Goal: Information Seeking & Learning: Learn about a topic

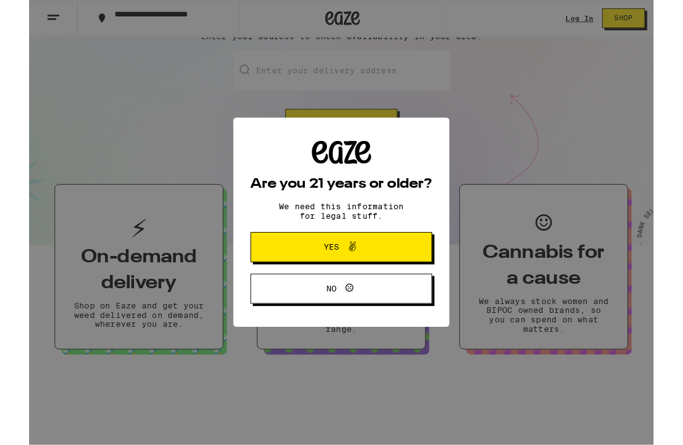
scroll to position [150, 0]
click at [425, 264] on button "Yes" at bounding box center [341, 270] width 198 height 33
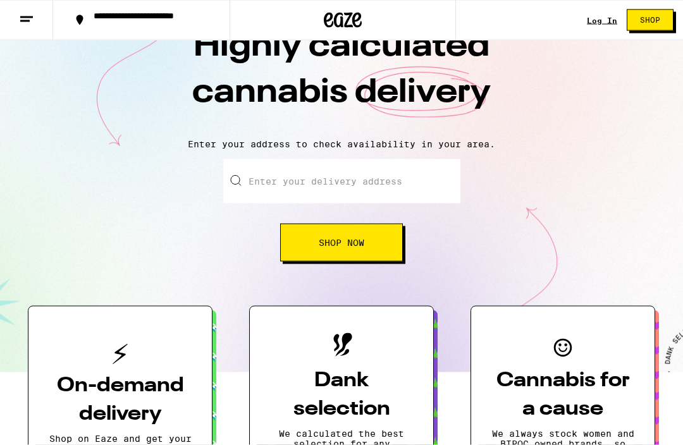
scroll to position [0, 0]
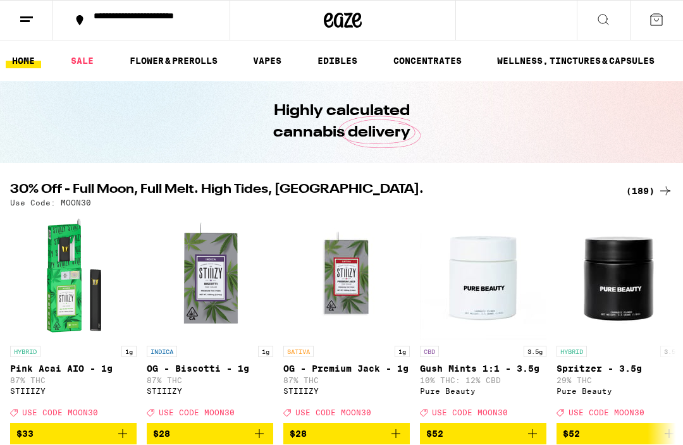
click at [190, 60] on link "FLOWER & PREROLLS" at bounding box center [173, 60] width 100 height 15
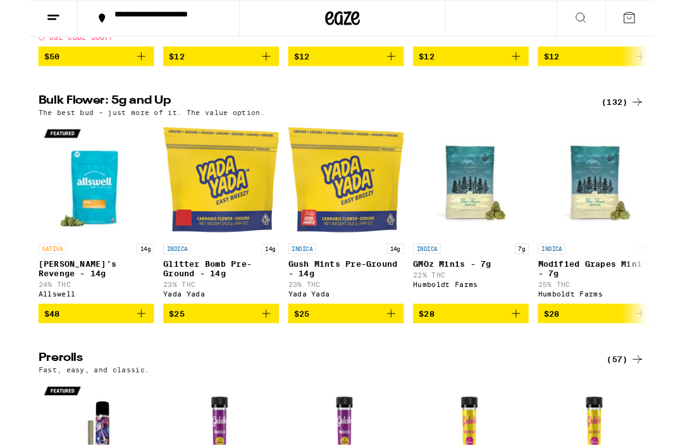
scroll to position [365, 0]
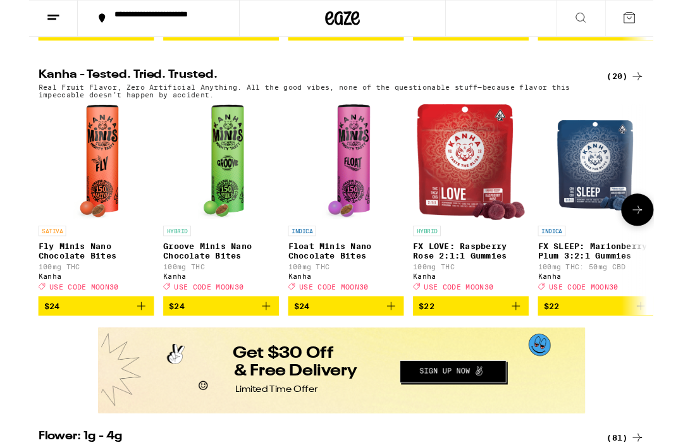
scroll to position [693, 0]
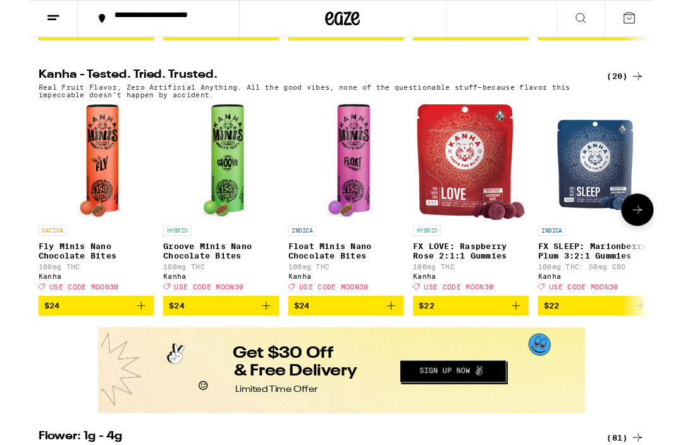
click at [493, 155] on img "Open page for FX LOVE: Raspberry Rose 2:1:1 Gummies from Kanha" at bounding box center [483, 177] width 118 height 126
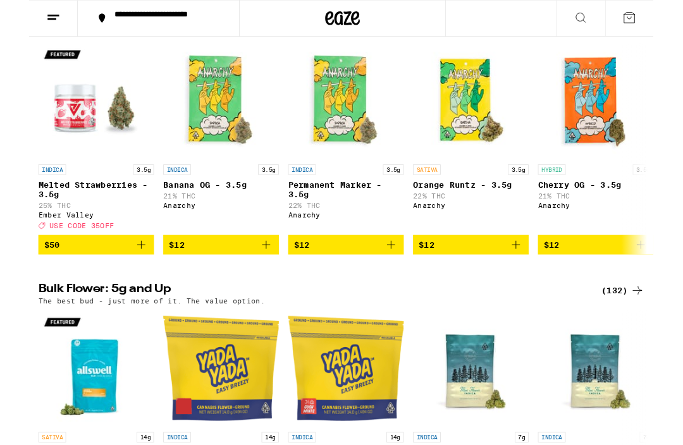
scroll to position [1148, 0]
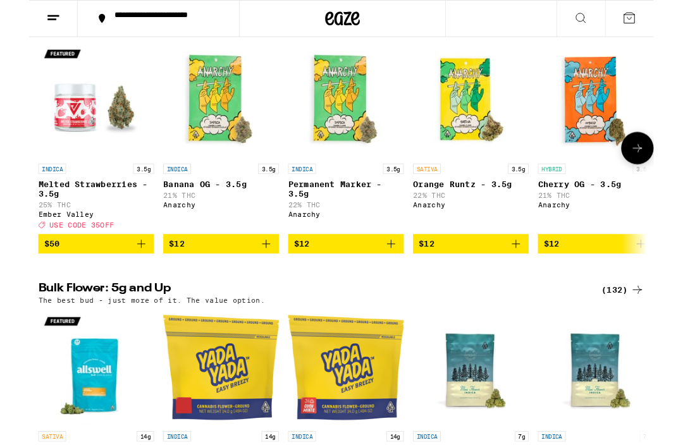
click at [607, 121] on img "Open page for Cherry OG - 3.5g from Anarchy" at bounding box center [619, 109] width 126 height 126
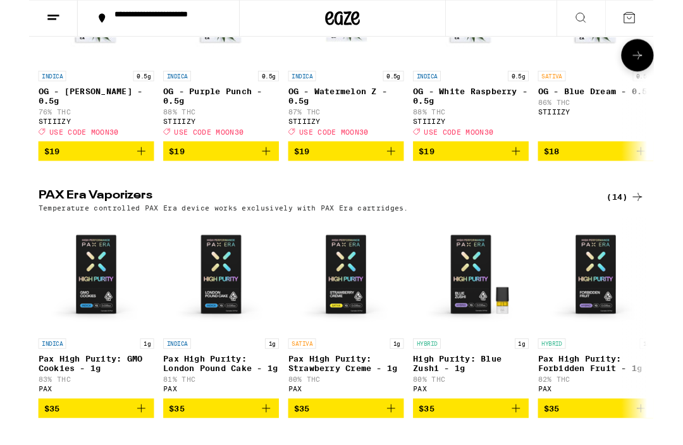
scroll to position [2399, 0]
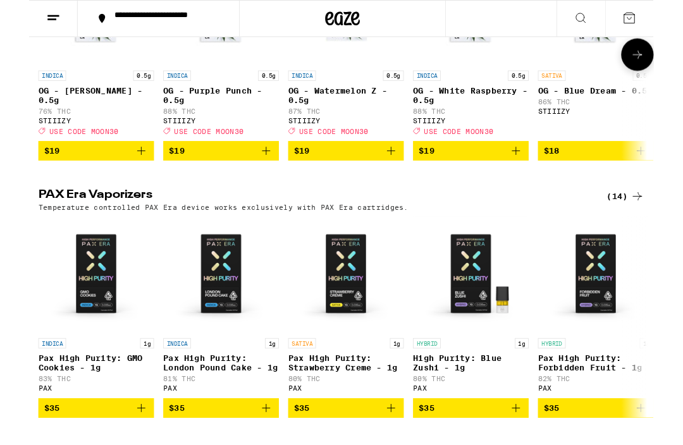
click at [480, 71] on img "Open page for OG - White Raspberry - 0.5g from STIIIZY" at bounding box center [483, 7] width 126 height 126
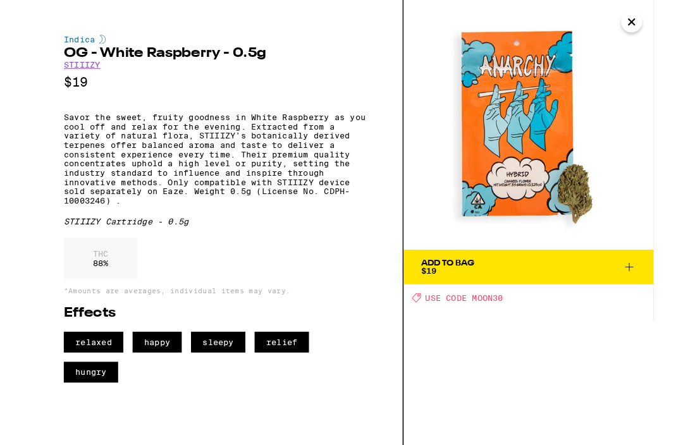
scroll to position [2433, 0]
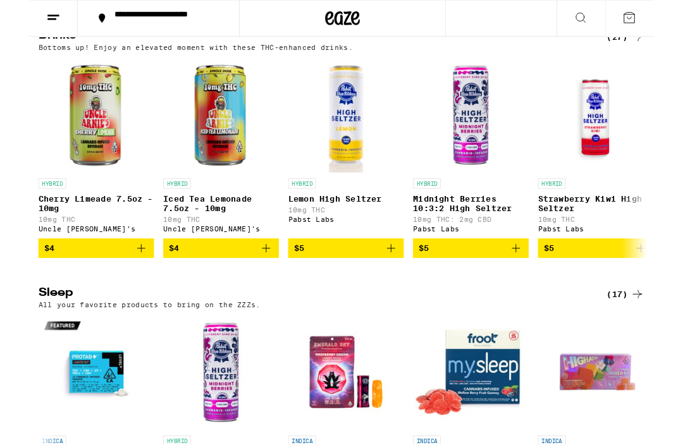
scroll to position [4005, 0]
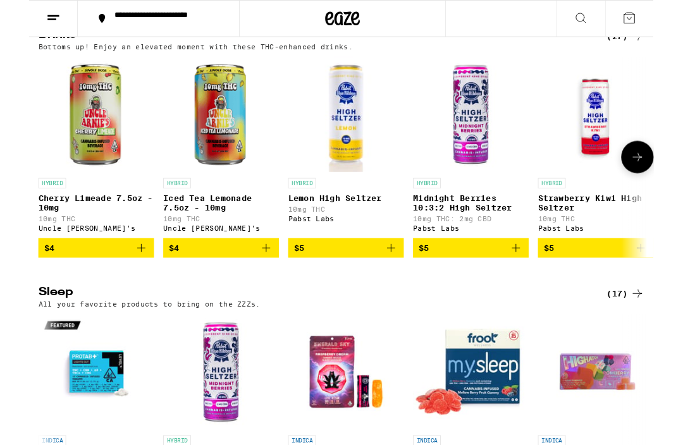
click at [210, 188] on img "Open page for Iced Tea Lemonade 7.5oz - 10mg from Uncle Arnie's" at bounding box center [210, 125] width 126 height 126
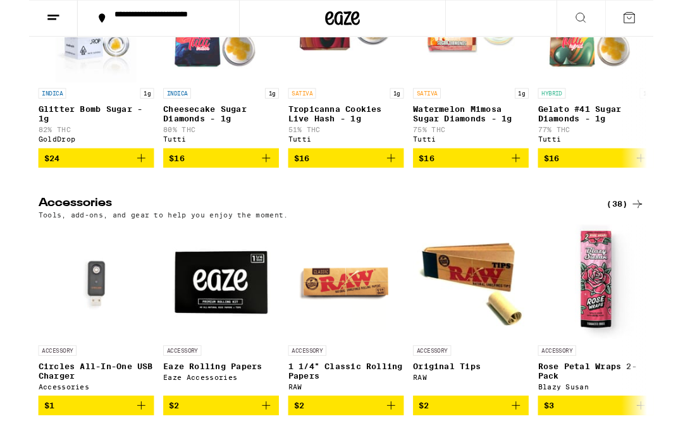
scroll to position [5029, 0]
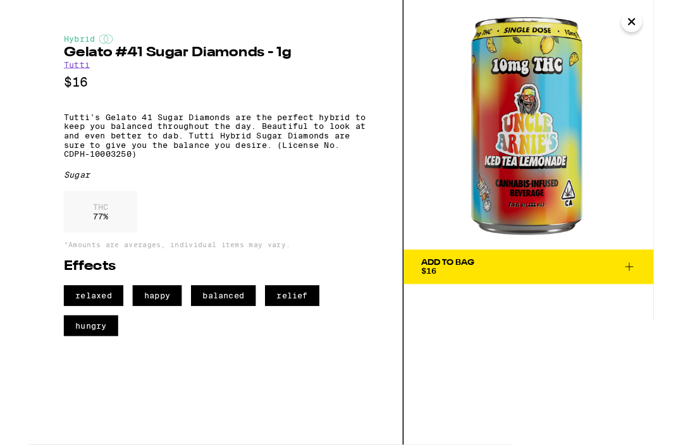
scroll to position [5003, 0]
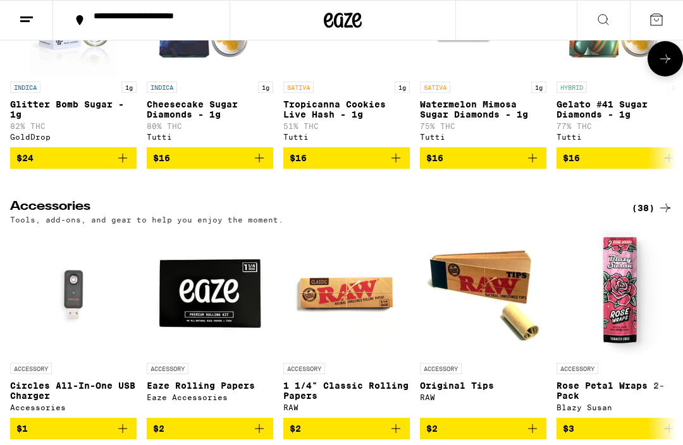
scroll to position [4984, 0]
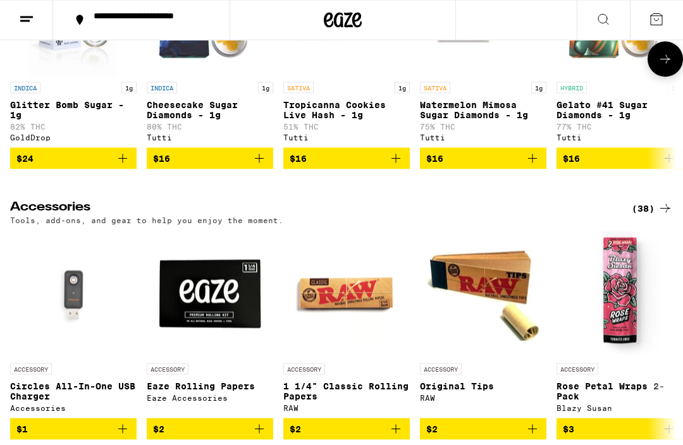
click at [185, 76] on img "Open page for Cheesecake Sugar Diamonds - 1g from Tutti" at bounding box center [210, 12] width 126 height 126
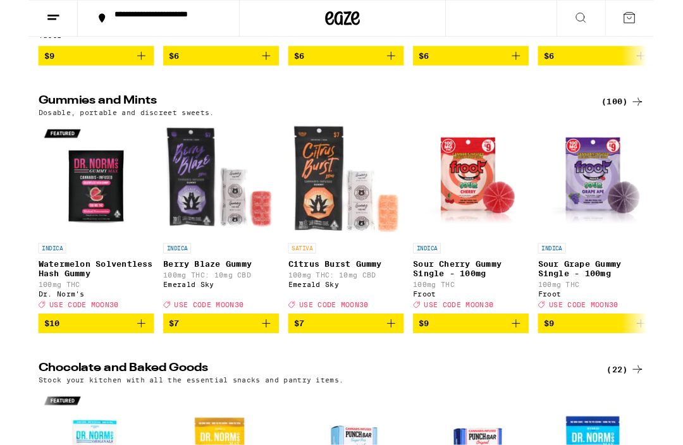
scroll to position [3349, 0]
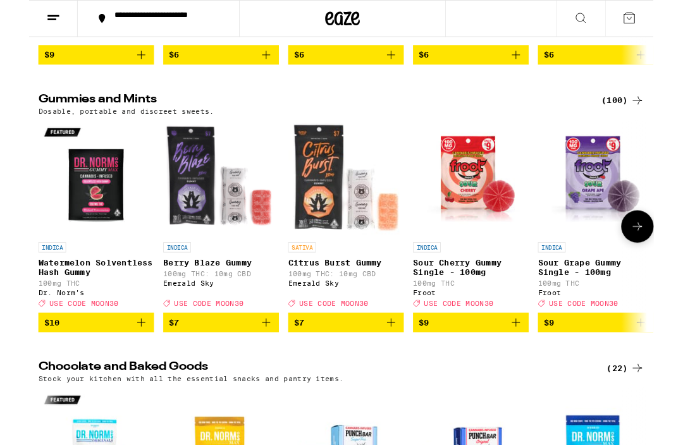
click at [73, 258] on img "Open page for Watermelon Solventless Hash Gummy from Dr. Norm's" at bounding box center [73, 195] width 126 height 126
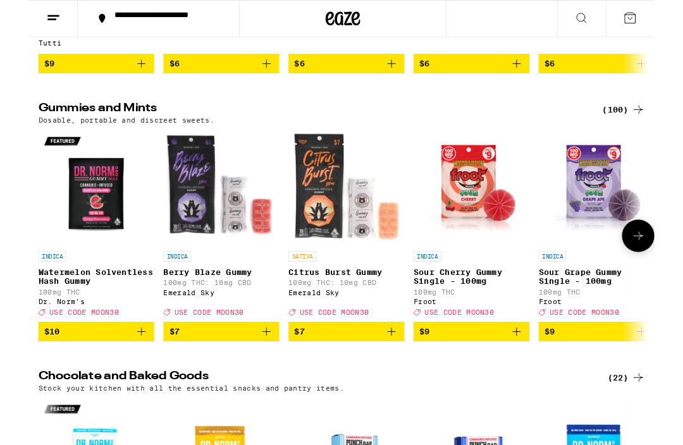
scroll to position [3339, 0]
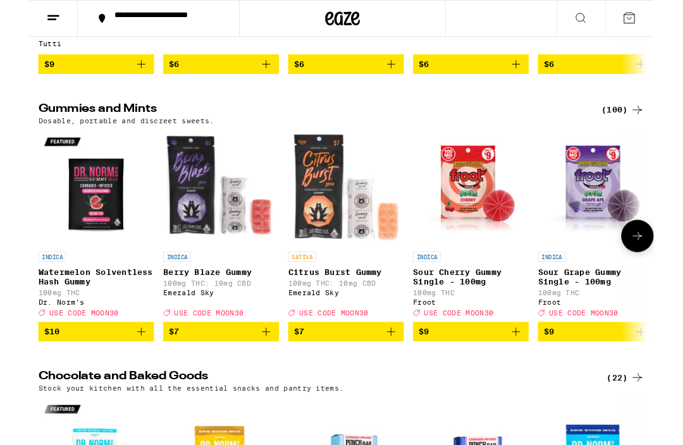
click at [179, 269] on img "Open page for Berry Blaze Gummy from Emerald Sky" at bounding box center [210, 205] width 126 height 126
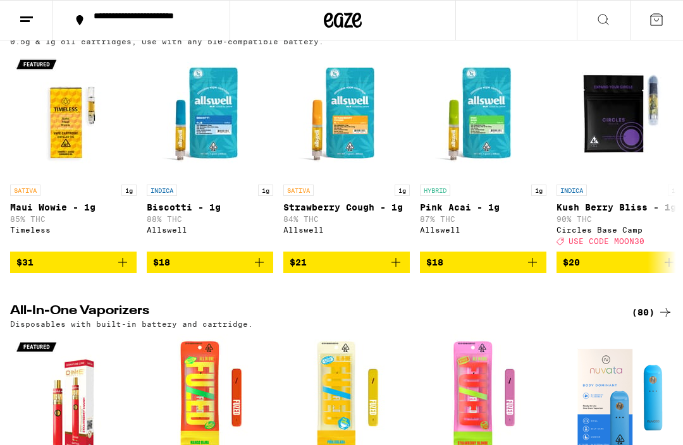
scroll to position [1715, 0]
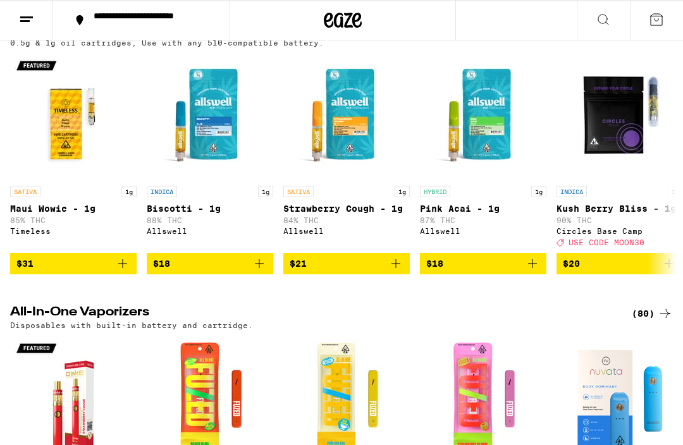
click at [609, 179] on img "Open page for Kush Berry Bliss - 1g from Circles Base Camp" at bounding box center [619, 116] width 126 height 126
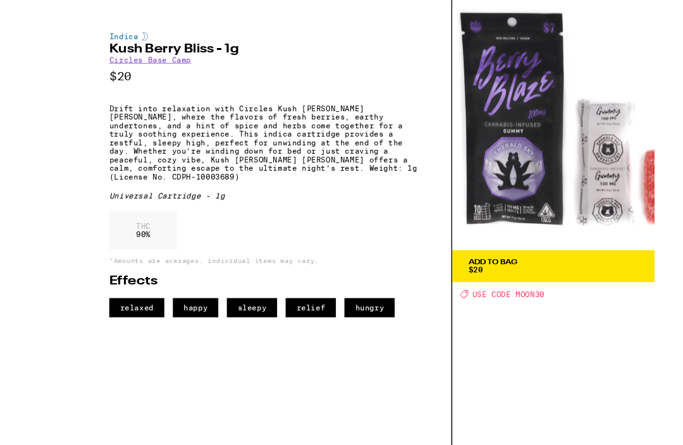
scroll to position [1727, 0]
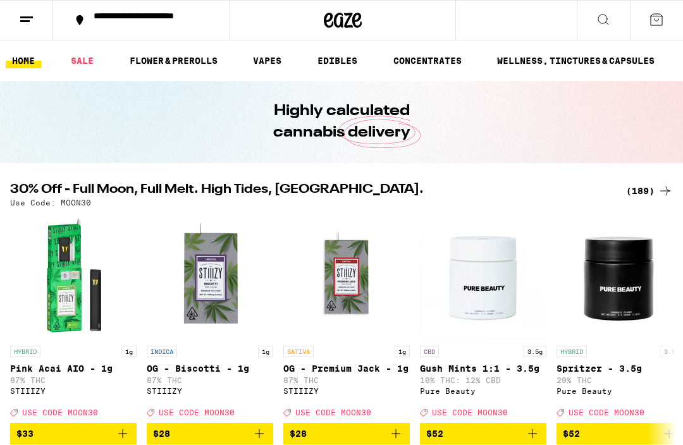
click at [15, 16] on button at bounding box center [26, 21] width 53 height 40
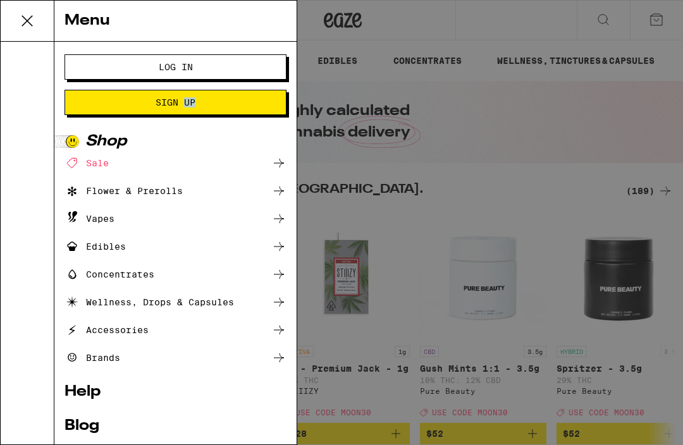
click at [87, 380] on ul "Log In Sign Up Shop Sale Flower & Prerolls Vapes Edibles Concentrates Wellness,…" at bounding box center [175, 258] width 222 height 408
click at [86, 398] on link "Help" at bounding box center [175, 391] width 222 height 15
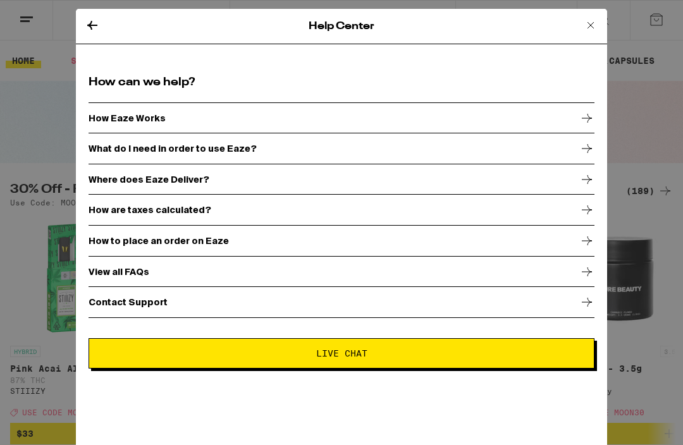
click at [130, 270] on p "View all FAQs" at bounding box center [118, 272] width 61 height 10
